Goal: Task Accomplishment & Management: Use online tool/utility

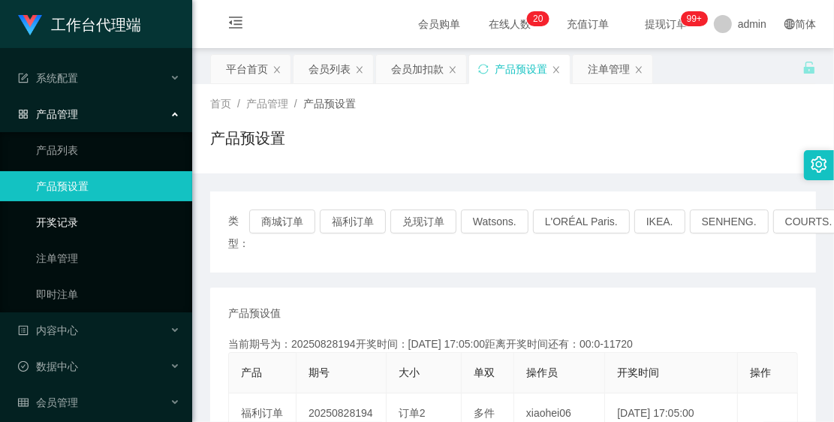
click at [128, 208] on link "开奖记录" at bounding box center [108, 222] width 144 height 30
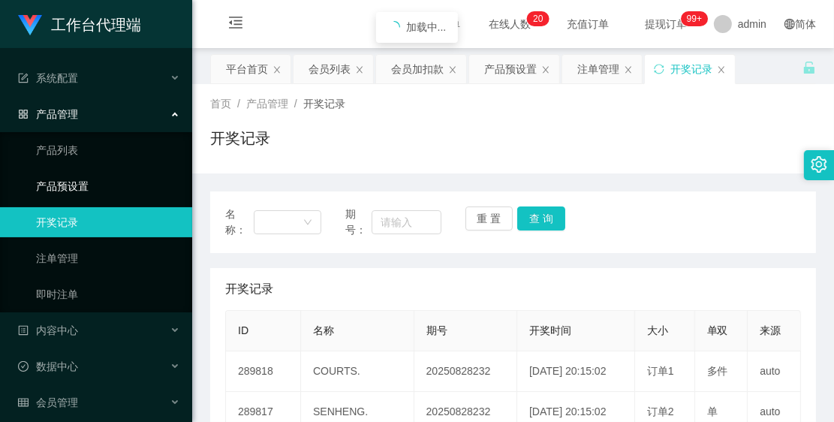
click at [121, 175] on link "产品预设置" at bounding box center [108, 186] width 144 height 30
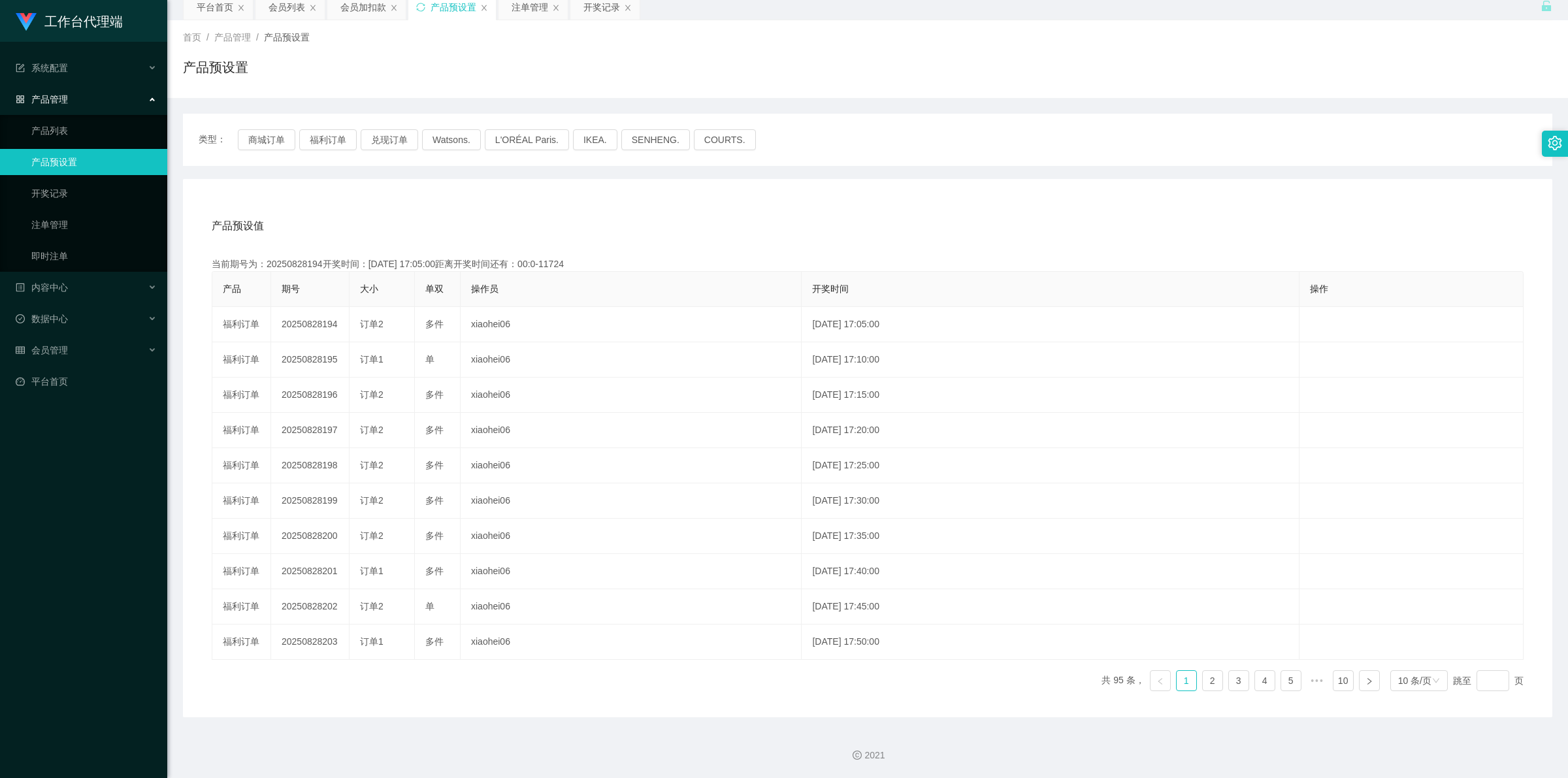
scroll to position [54, 0]
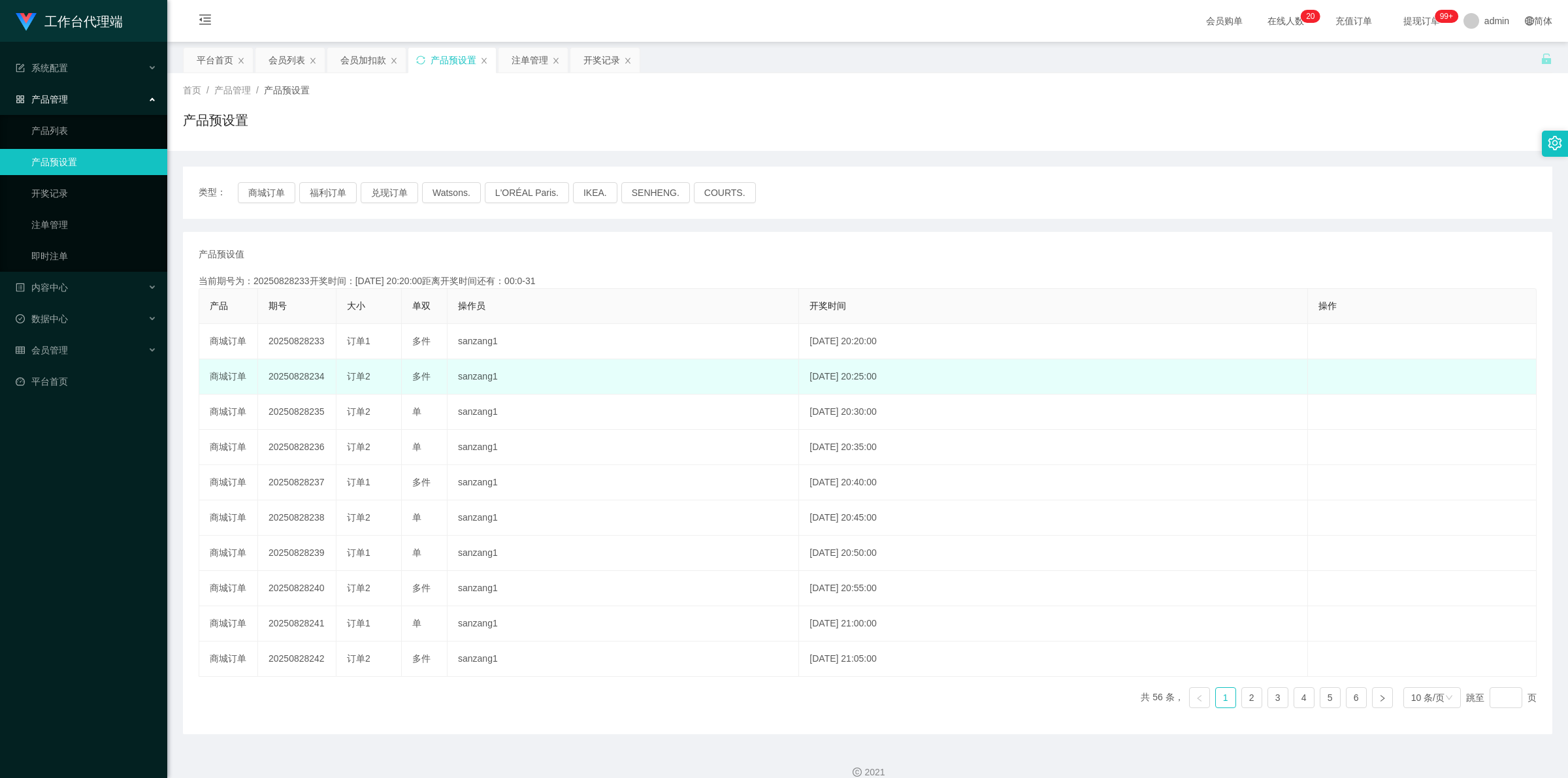
drag, startPoint x: 270, startPoint y: 378, endPoint x: 325, endPoint y: 374, distance: 55.1
click at [325, 374] on td "20250828234" at bounding box center [298, 377] width 78 height 36
copy td "20250828234"
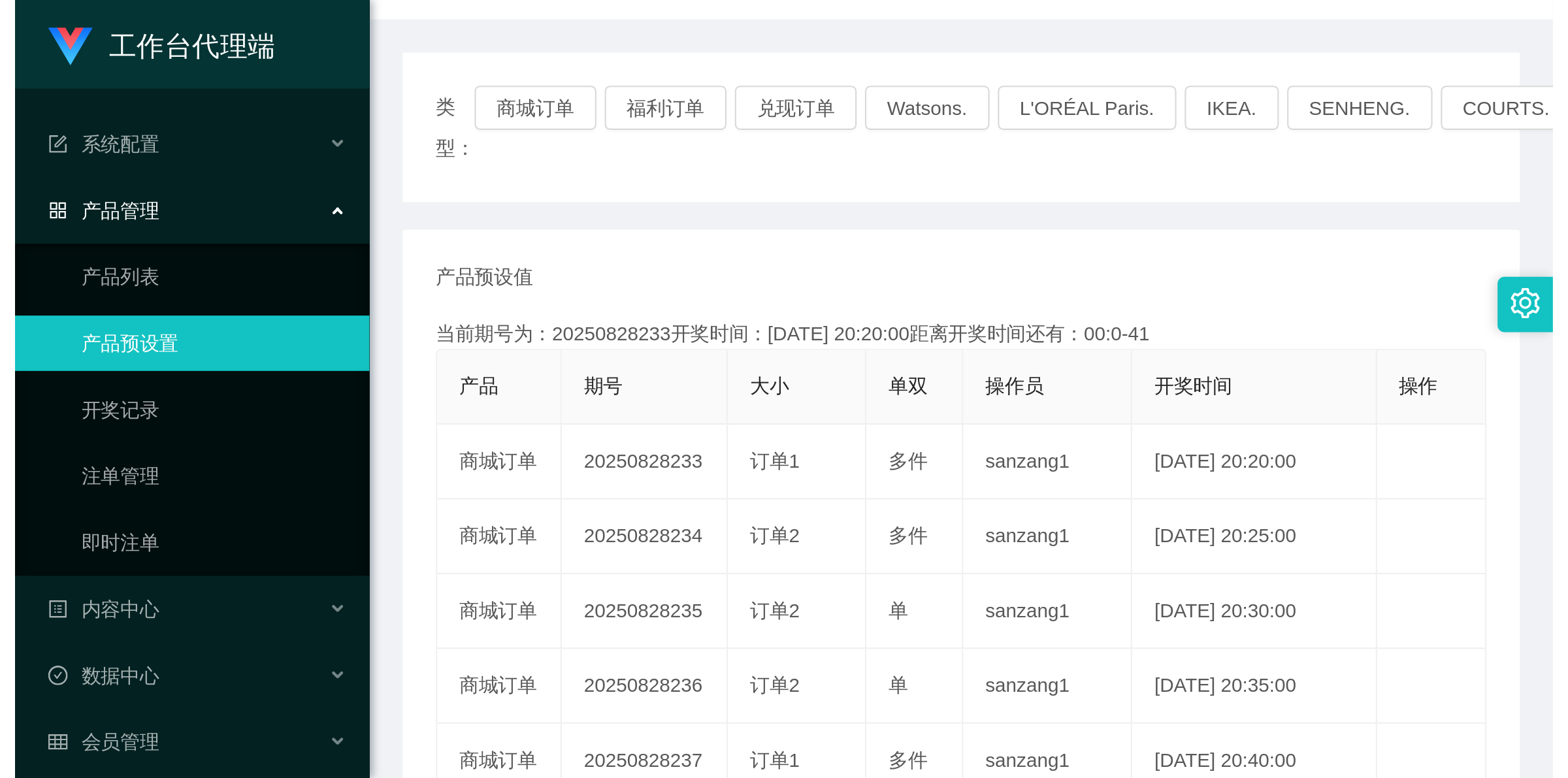
scroll to position [164, 0]
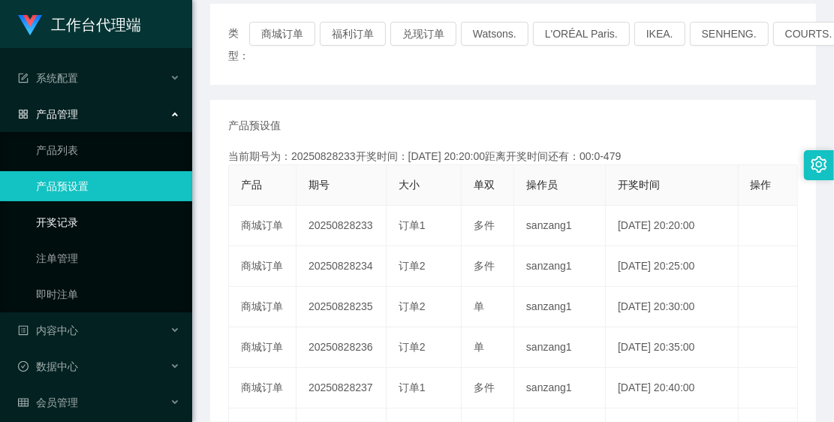
click at [128, 218] on link "开奖记录" at bounding box center [108, 222] width 144 height 30
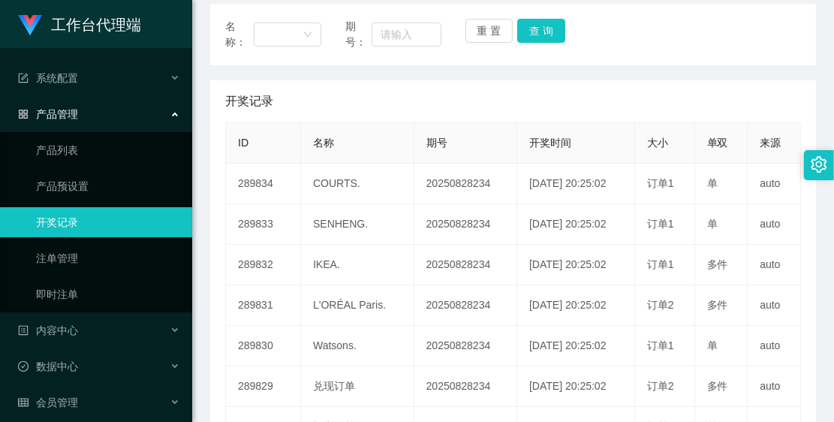
click at [147, 166] on ul "产品列表 产品预设置 开奖记录 注单管理 即时注单" at bounding box center [96, 222] width 192 height 180
click at [128, 180] on link "产品预设置" at bounding box center [108, 186] width 144 height 30
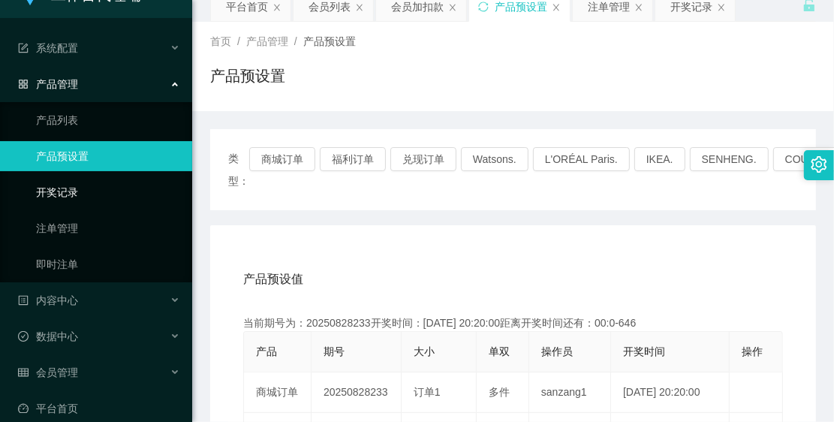
scroll to position [46, 0]
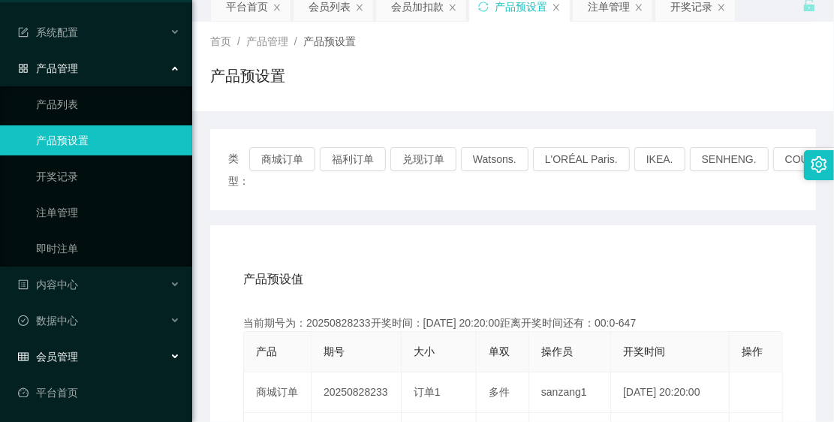
click at [120, 366] on div "会员管理" at bounding box center [96, 357] width 192 height 30
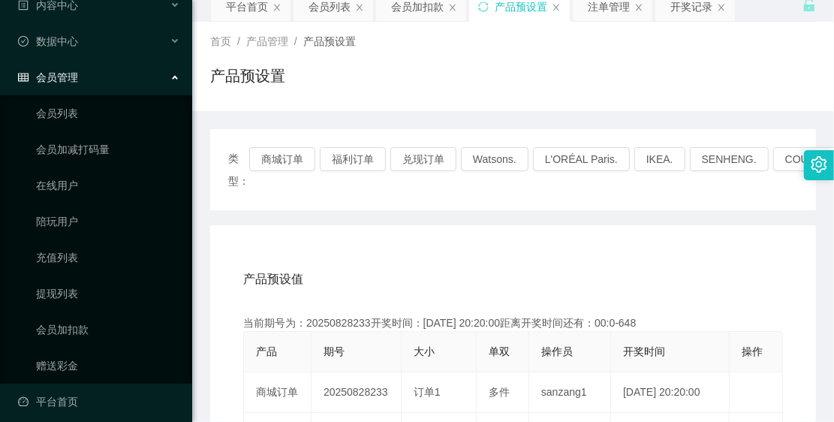
scroll to position [334, 0]
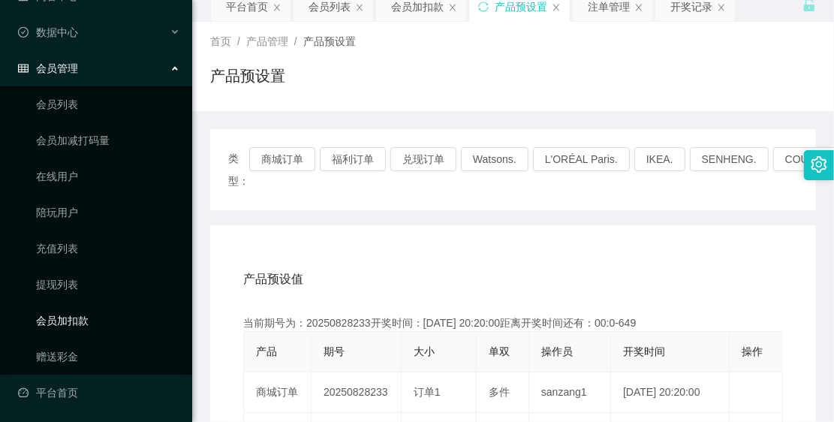
click at [115, 316] on link "会员加扣款" at bounding box center [108, 321] width 144 height 30
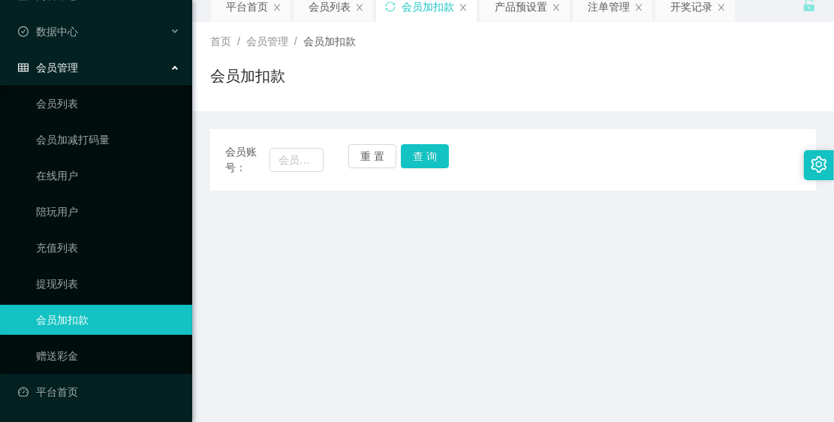
scroll to position [154, 0]
click at [291, 158] on input "text" at bounding box center [297, 160] width 54 height 24
paste input "087861952374"
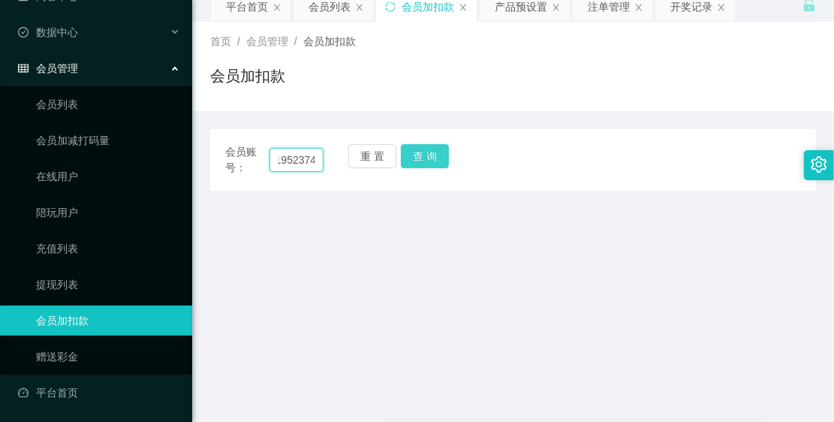
type input "087861952374"
click at [422, 146] on button "查 询" at bounding box center [425, 156] width 48 height 24
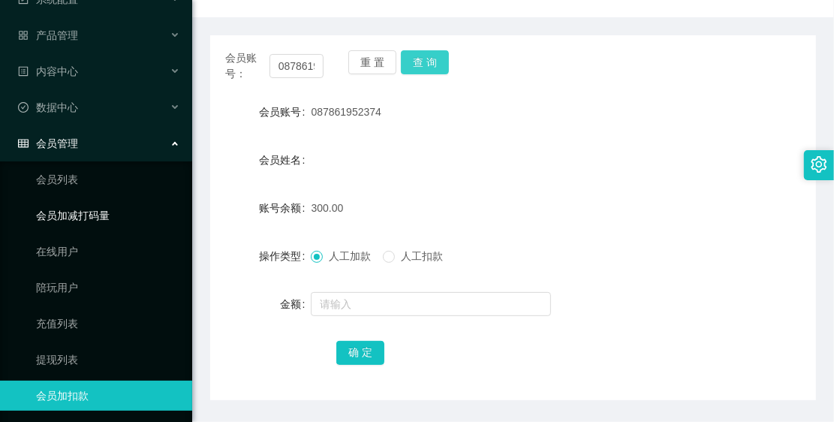
scroll to position [0, 0]
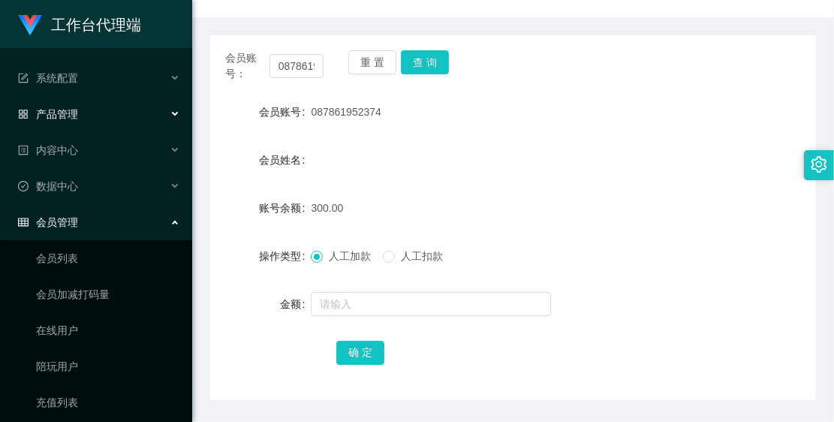
click at [94, 103] on div "产品管理" at bounding box center [96, 114] width 192 height 30
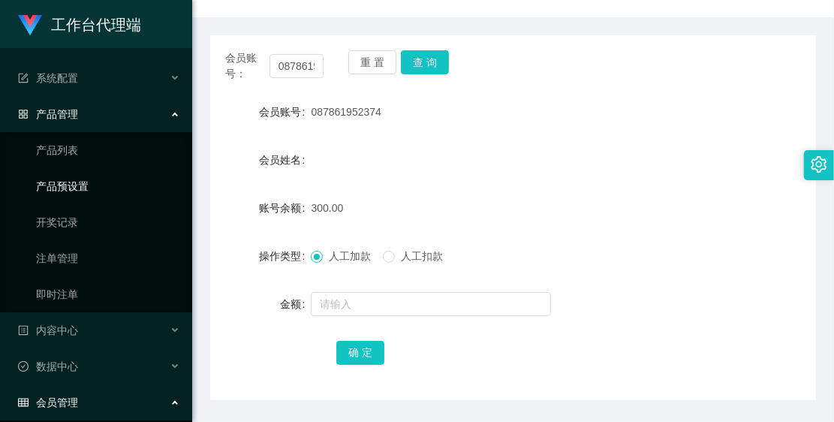
click at [98, 173] on link "产品预设置" at bounding box center [108, 186] width 144 height 30
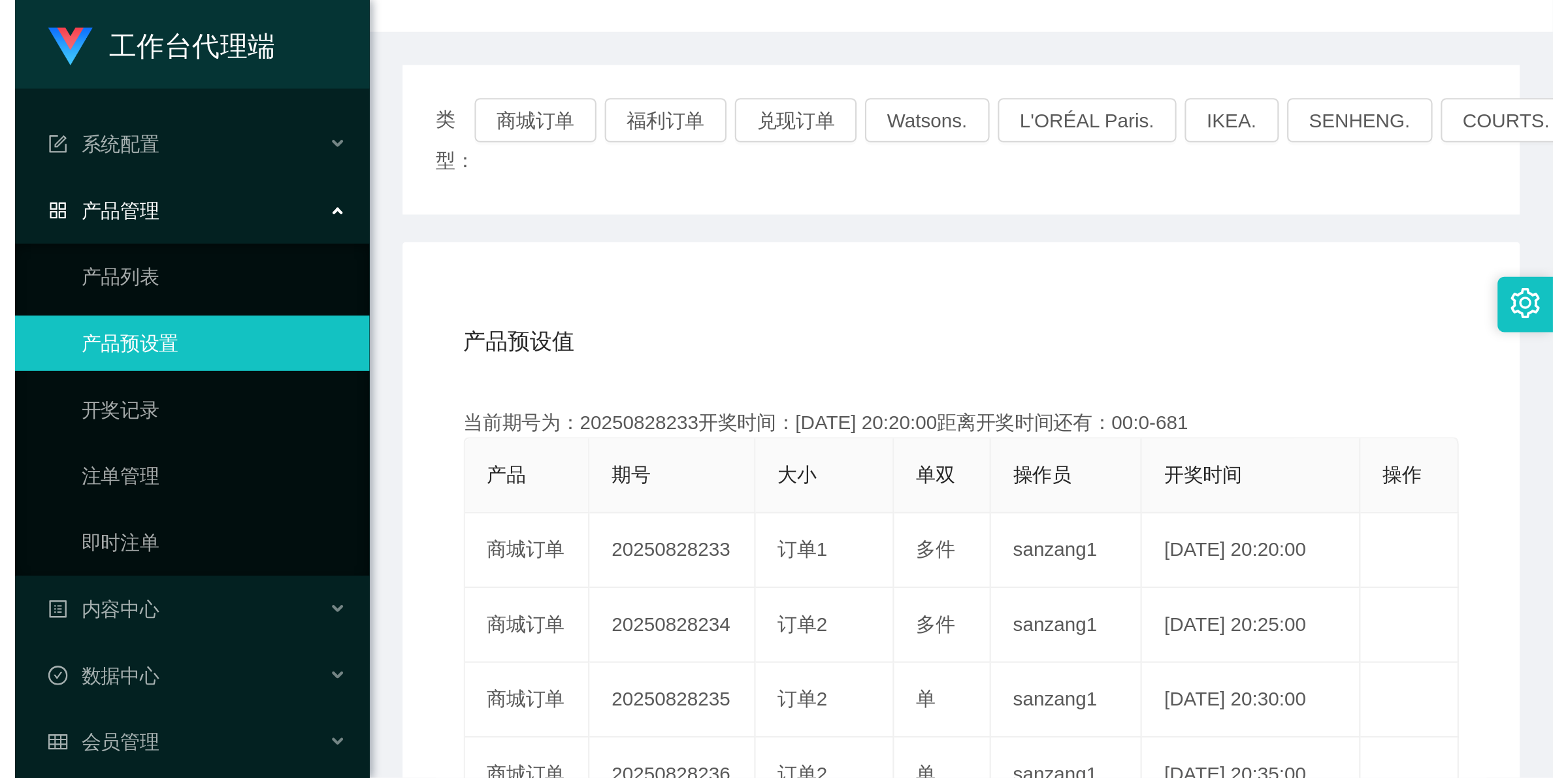
scroll to position [218, 0]
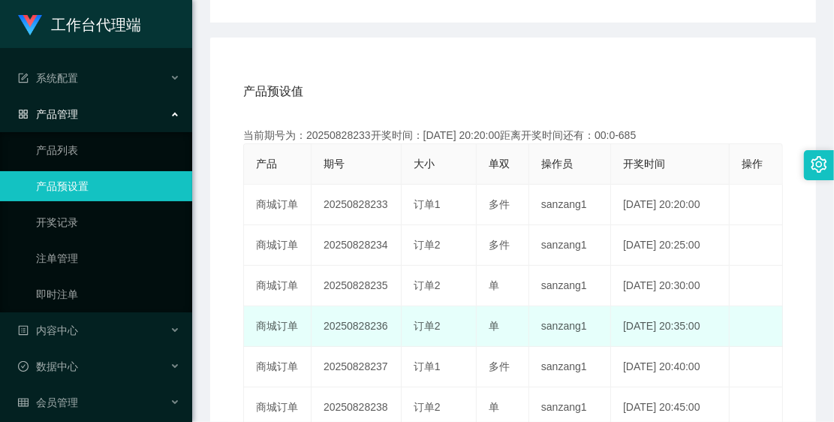
drag, startPoint x: 320, startPoint y: 325, endPoint x: 388, endPoint y: 320, distance: 67.8
click at [388, 320] on td "20250828236" at bounding box center [357, 326] width 90 height 41
copy td "20250828236"
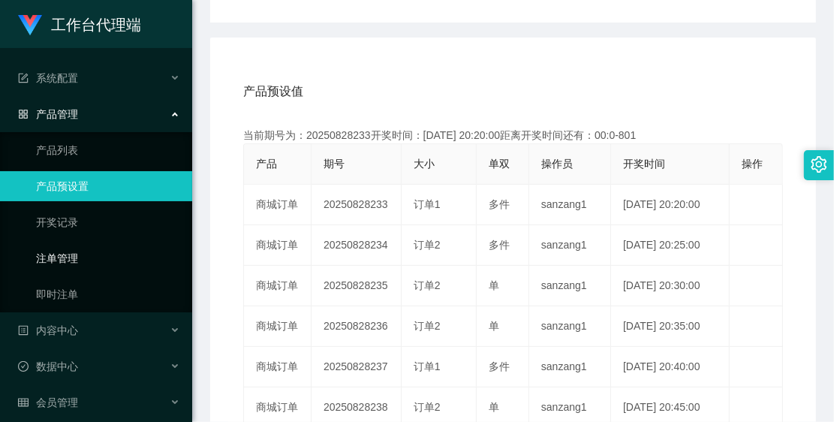
click at [68, 267] on link "注单管理" at bounding box center [108, 258] width 144 height 30
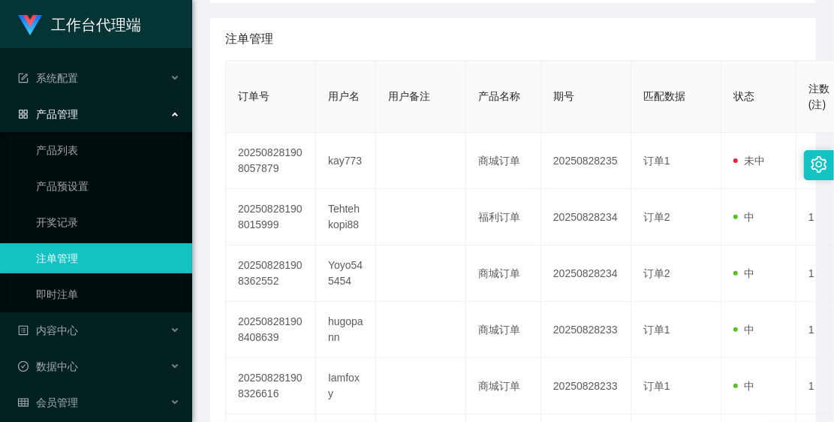
scroll to position [2, 0]
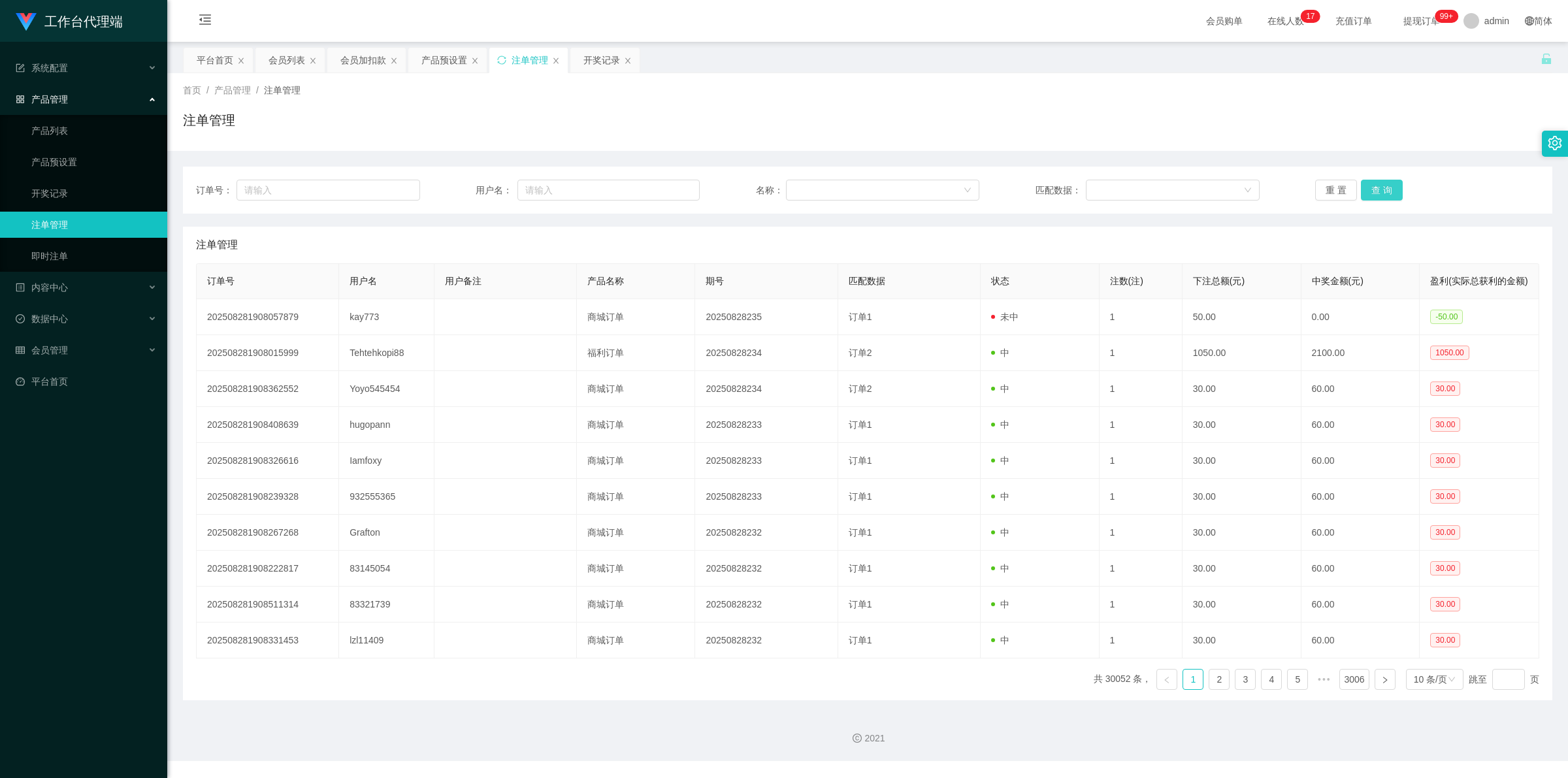
click at [1370, 184] on button "查 询" at bounding box center [1382, 191] width 42 height 21
click at [1324, 191] on button "重 置" at bounding box center [1337, 191] width 42 height 21
click at [1384, 187] on button "查 询" at bounding box center [1382, 191] width 42 height 21
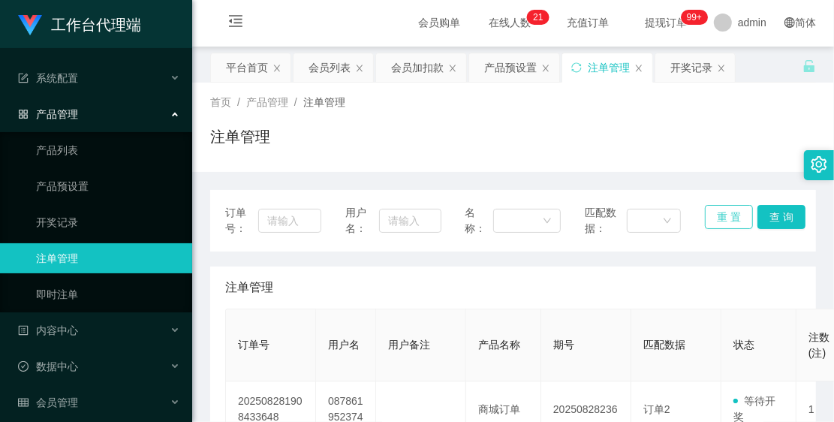
click at [738, 214] on button "重 置" at bounding box center [729, 217] width 48 height 24
click at [759, 209] on button "查 询" at bounding box center [782, 217] width 48 height 24
click at [758, 212] on button "查 询" at bounding box center [782, 217] width 48 height 24
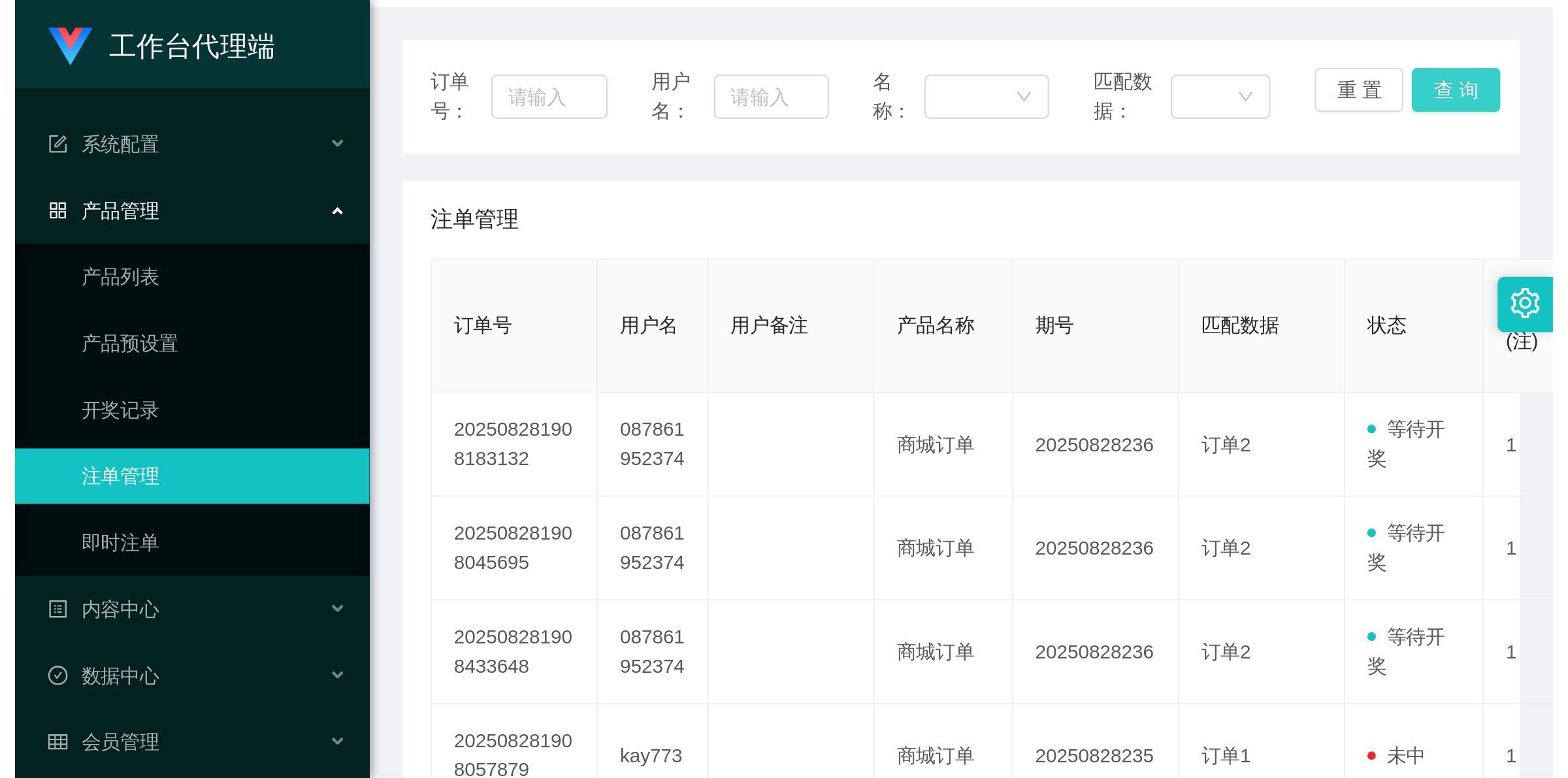
scroll to position [164, 0]
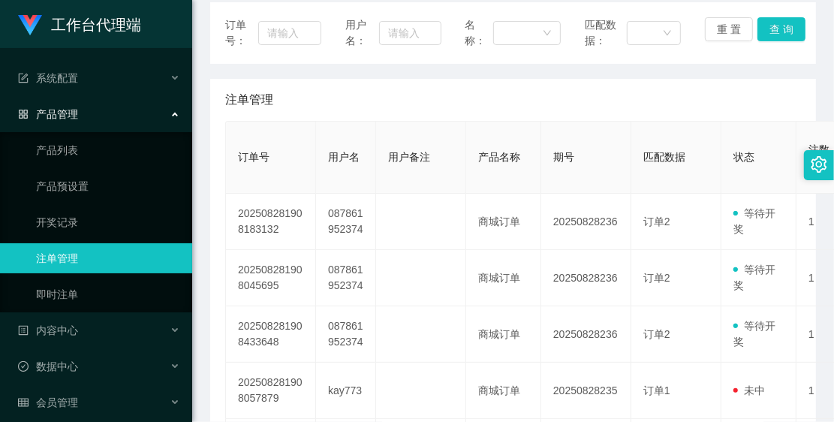
click at [475, 74] on div "订单号： 用户名： 名称： 匹配数据： 重 置 查 询 注单管理 订单号 用户名 用户备注 产品名称 期号 匹配数据 状态 注数(注) 下注总额(元) 中奖金…" at bounding box center [513, 403] width 606 height 803
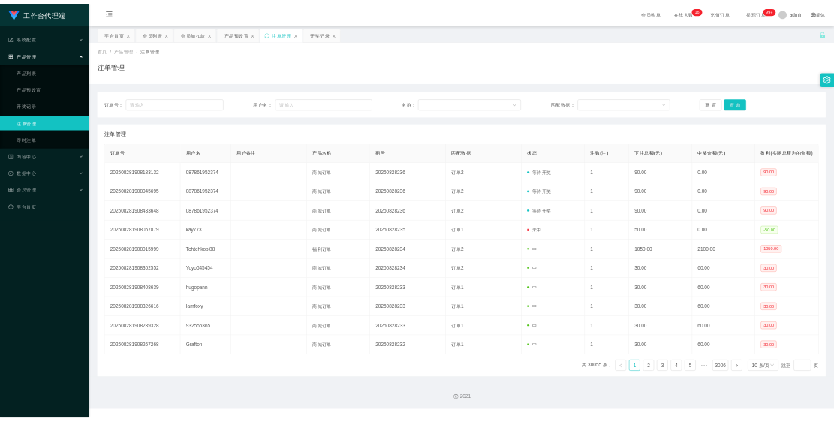
scroll to position [2, 0]
